Goal: Browse casually: Explore the website without a specific task or goal

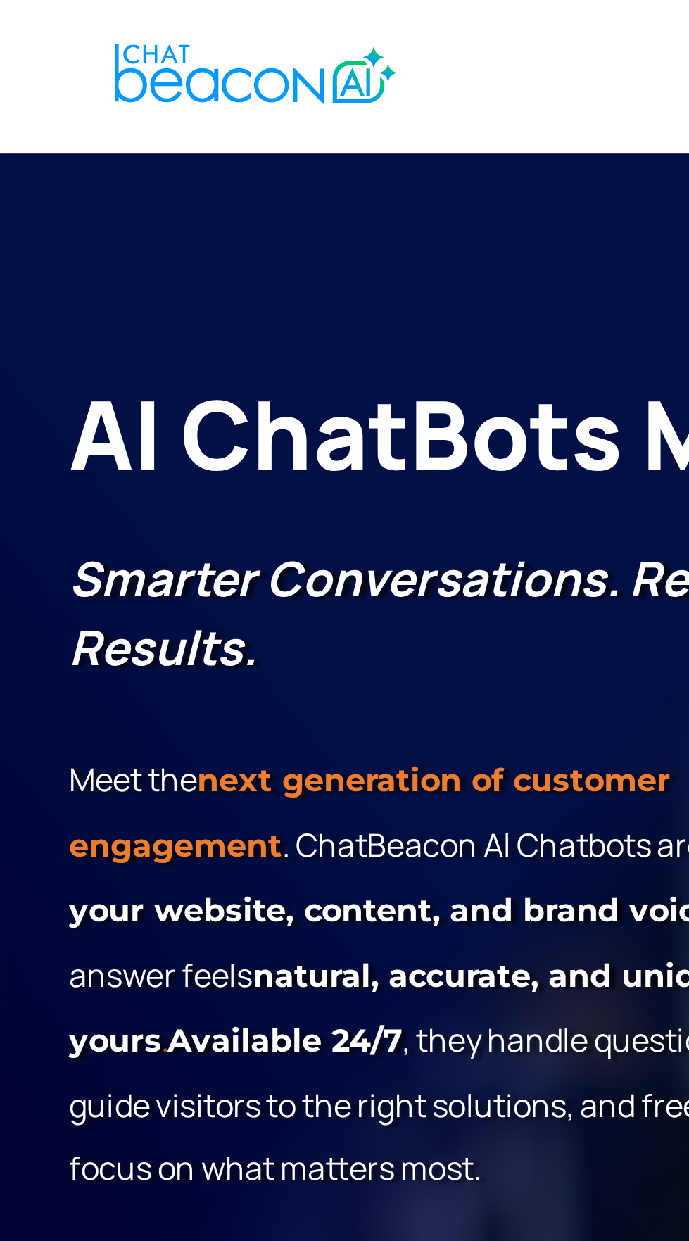
click at [76, 27] on img "home" at bounding box center [91, 26] width 101 height 27
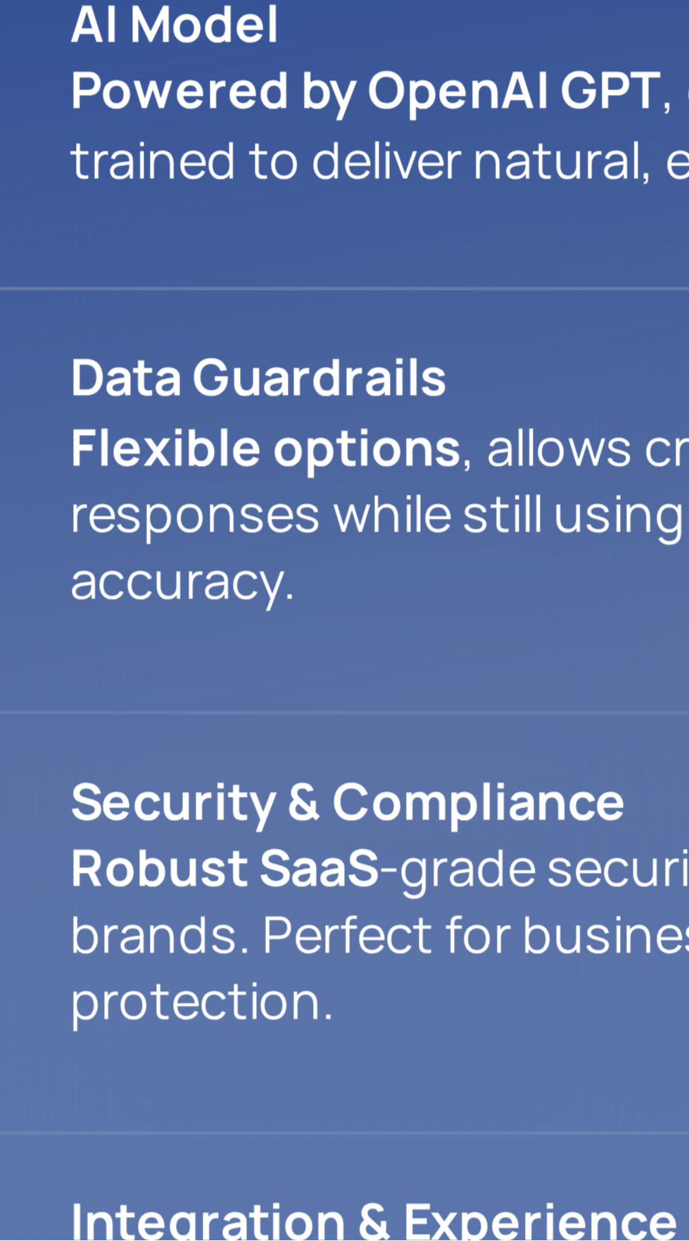
scroll to position [474, 0]
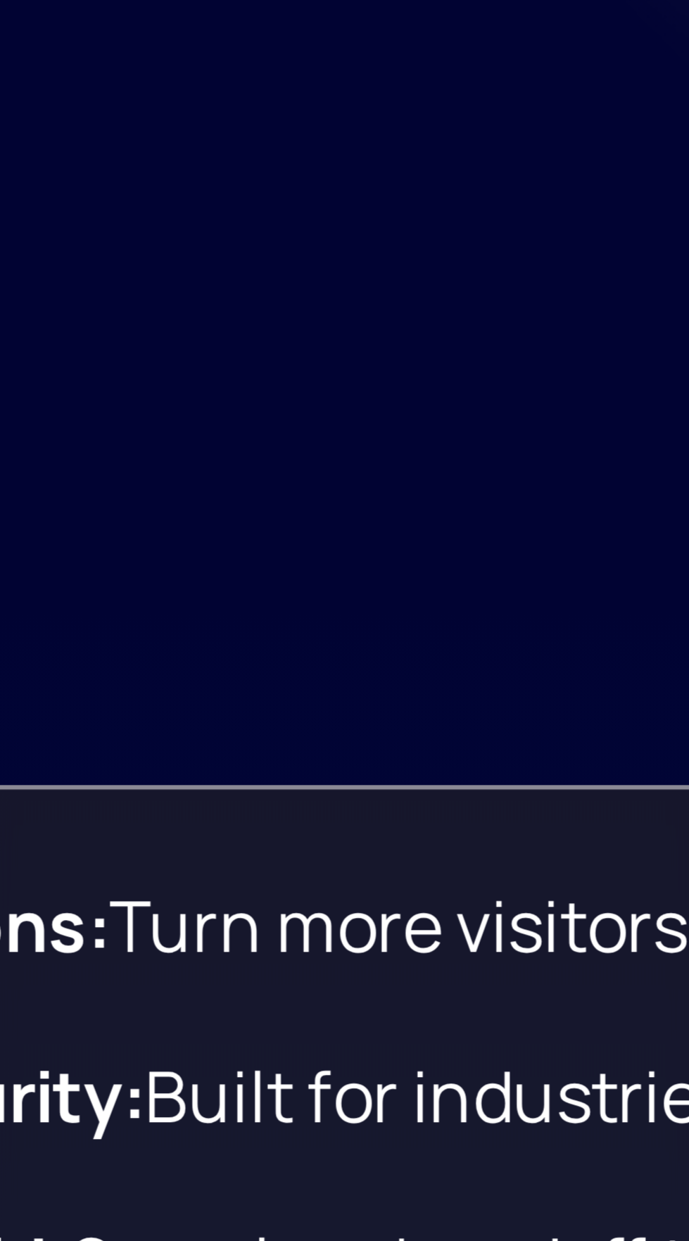
scroll to position [2, 0]
